Goal: Information Seeking & Learning: Learn about a topic

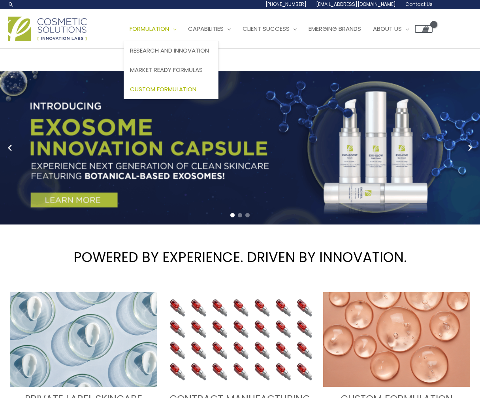
click at [165, 93] on span "Custom Formulation" at bounding box center [163, 89] width 66 height 8
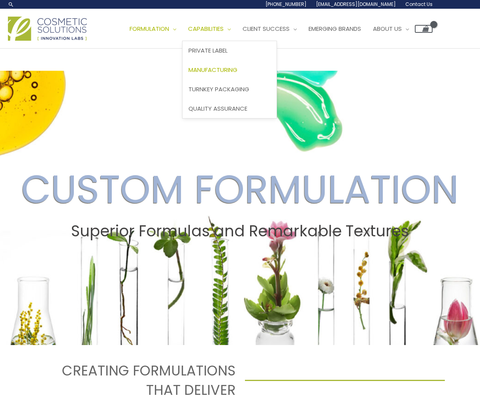
click at [217, 74] on span "Manufacturing" at bounding box center [213, 70] width 49 height 8
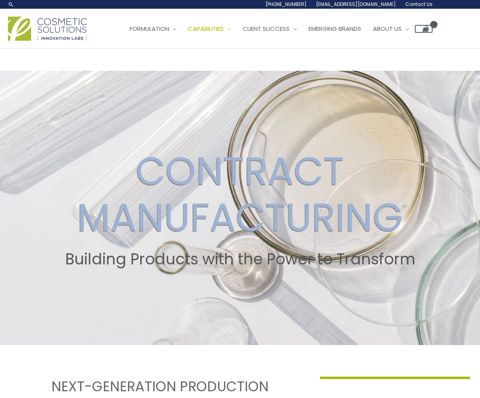
click at [58, 41] on img at bounding box center [47, 29] width 79 height 24
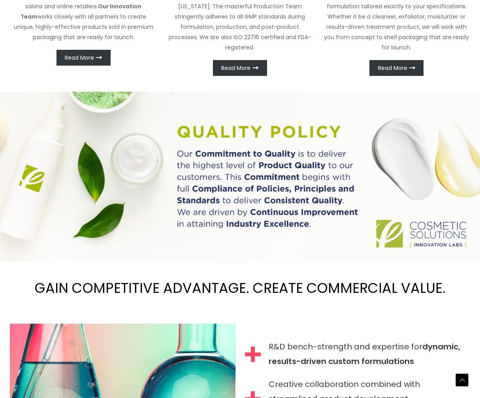
scroll to position [473, 0]
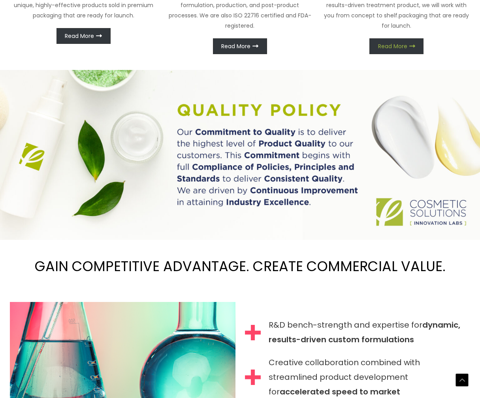
click at [407, 49] on span "Read More" at bounding box center [392, 47] width 29 height 6
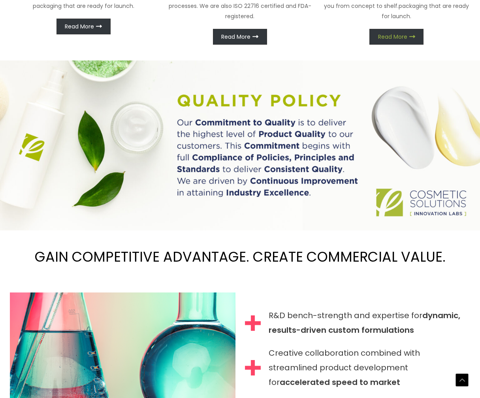
click at [391, 40] on span "Read More" at bounding box center [392, 37] width 29 height 6
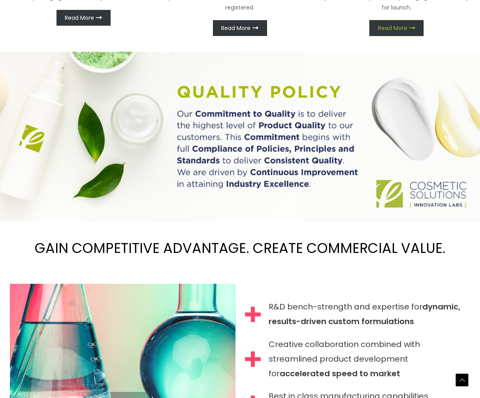
scroll to position [477, 0]
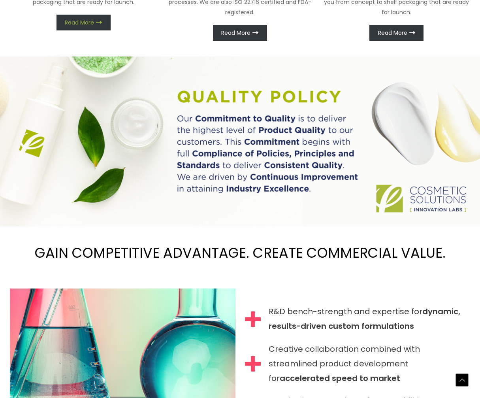
click at [74, 25] on span "Read More" at bounding box center [79, 23] width 29 height 6
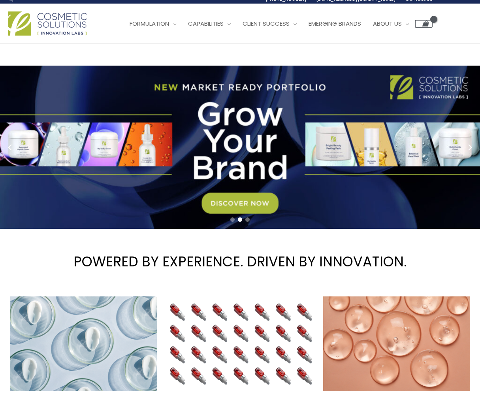
scroll to position [0, 0]
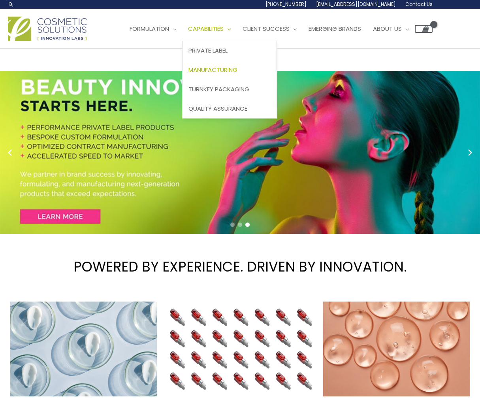
click at [216, 74] on span "Manufacturing" at bounding box center [213, 70] width 49 height 8
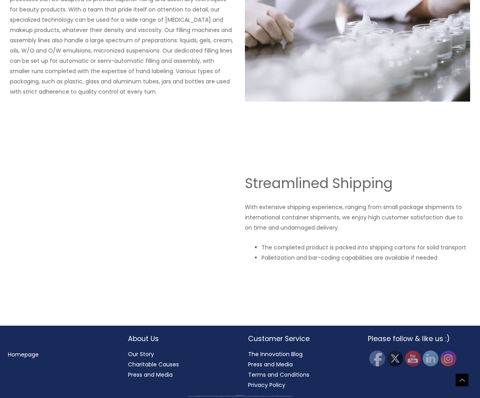
scroll to position [1586, 0]
